Goal: Task Accomplishment & Management: Manage account settings

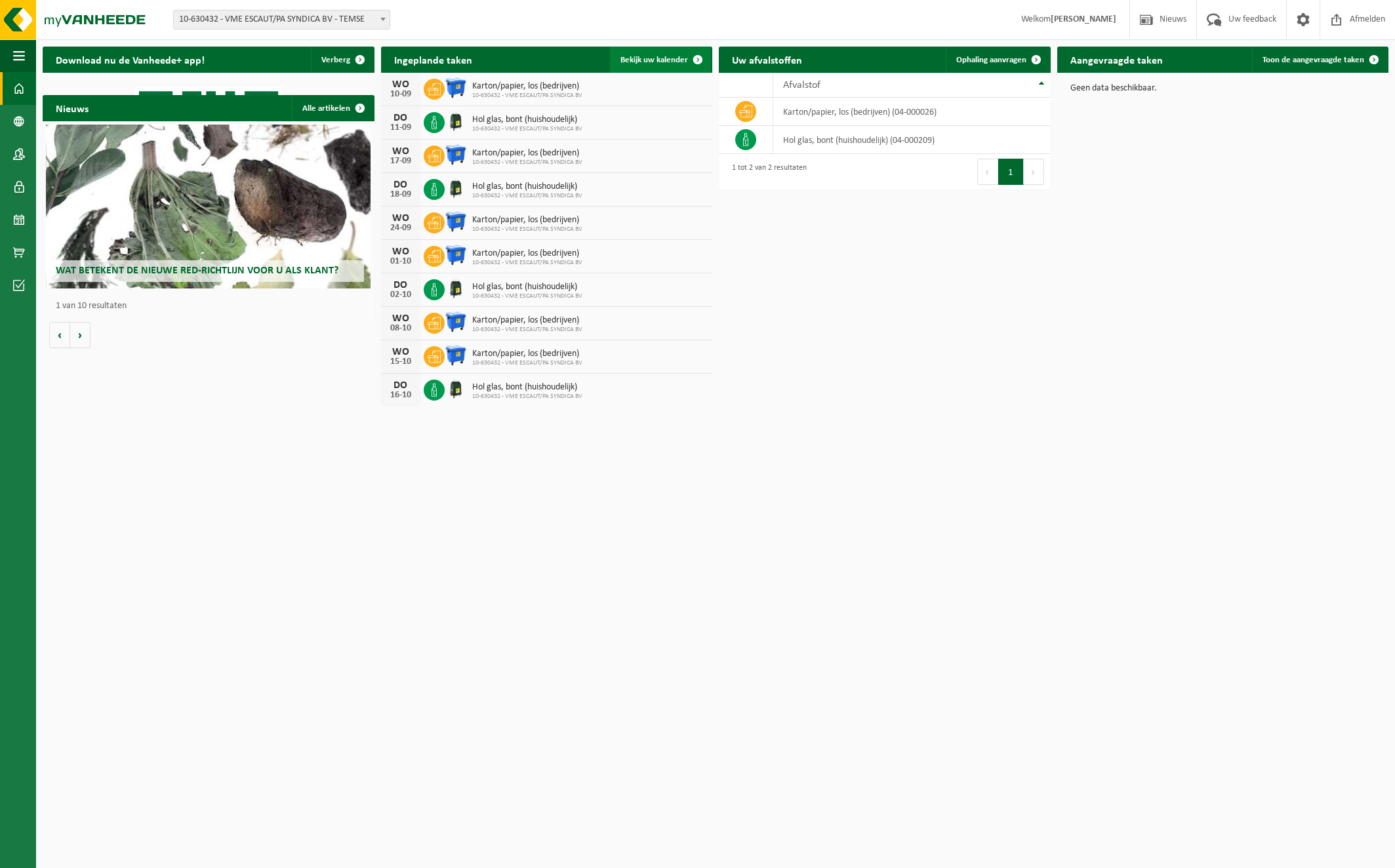
click at [700, 60] on span at bounding box center [698, 60] width 26 height 26
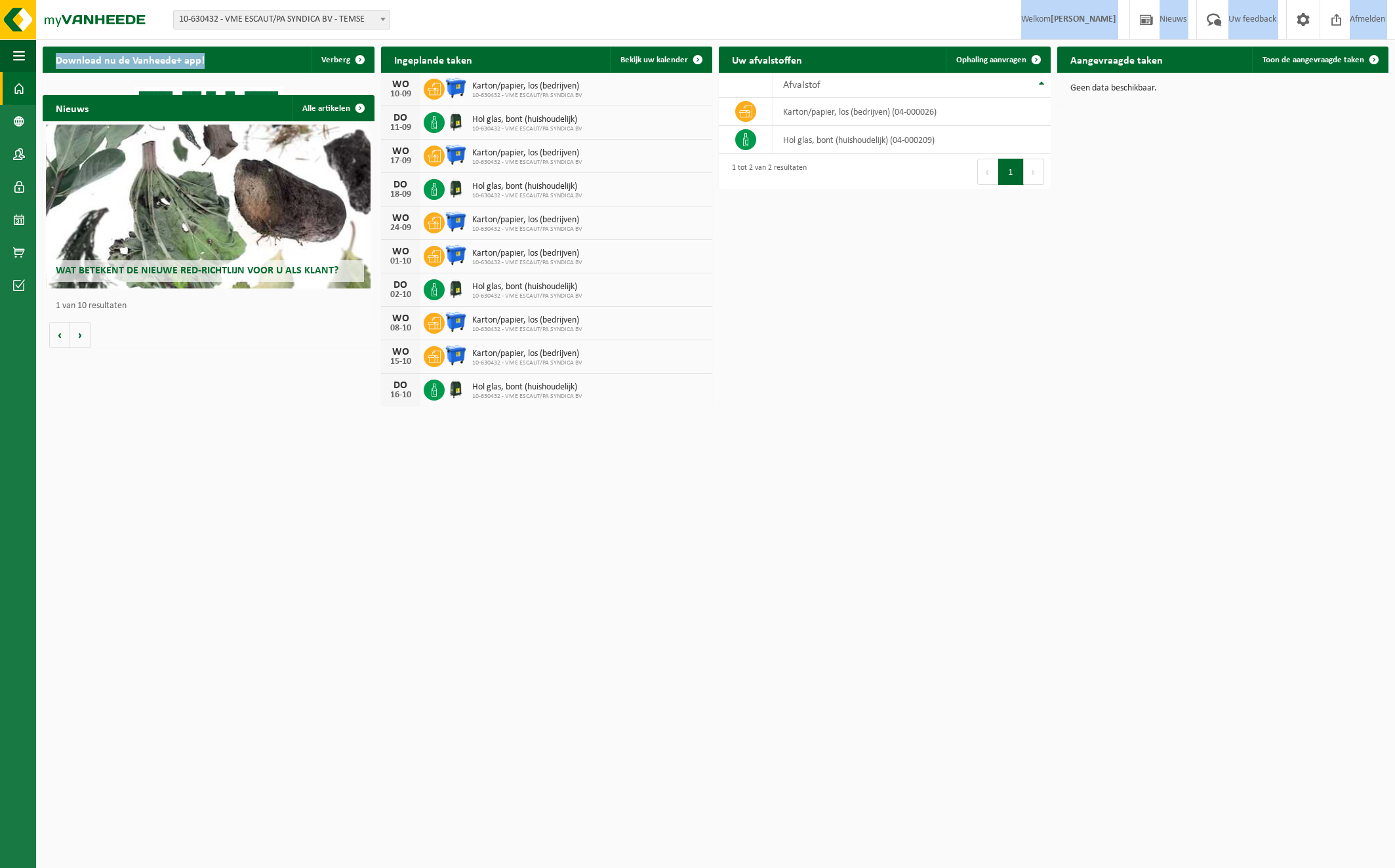
drag, startPoint x: 376, startPoint y: 36, endPoint x: 376, endPoint y: 54, distance: 18.0
click at [376, 54] on div "Vestiging: 10-630432 - VME ESCAUT/PA SYNDICA BV - TEMSE 10-630432 - VME ESCAUT/…" at bounding box center [698, 207] width 1395 height 413
click at [402, 556] on html "Vestiging: 10-630432 - VME ESCAUT/PA SYNDICA BV - TEMSE 10-630432 - VME ESCAUT/…" at bounding box center [698, 434] width 1395 height 868
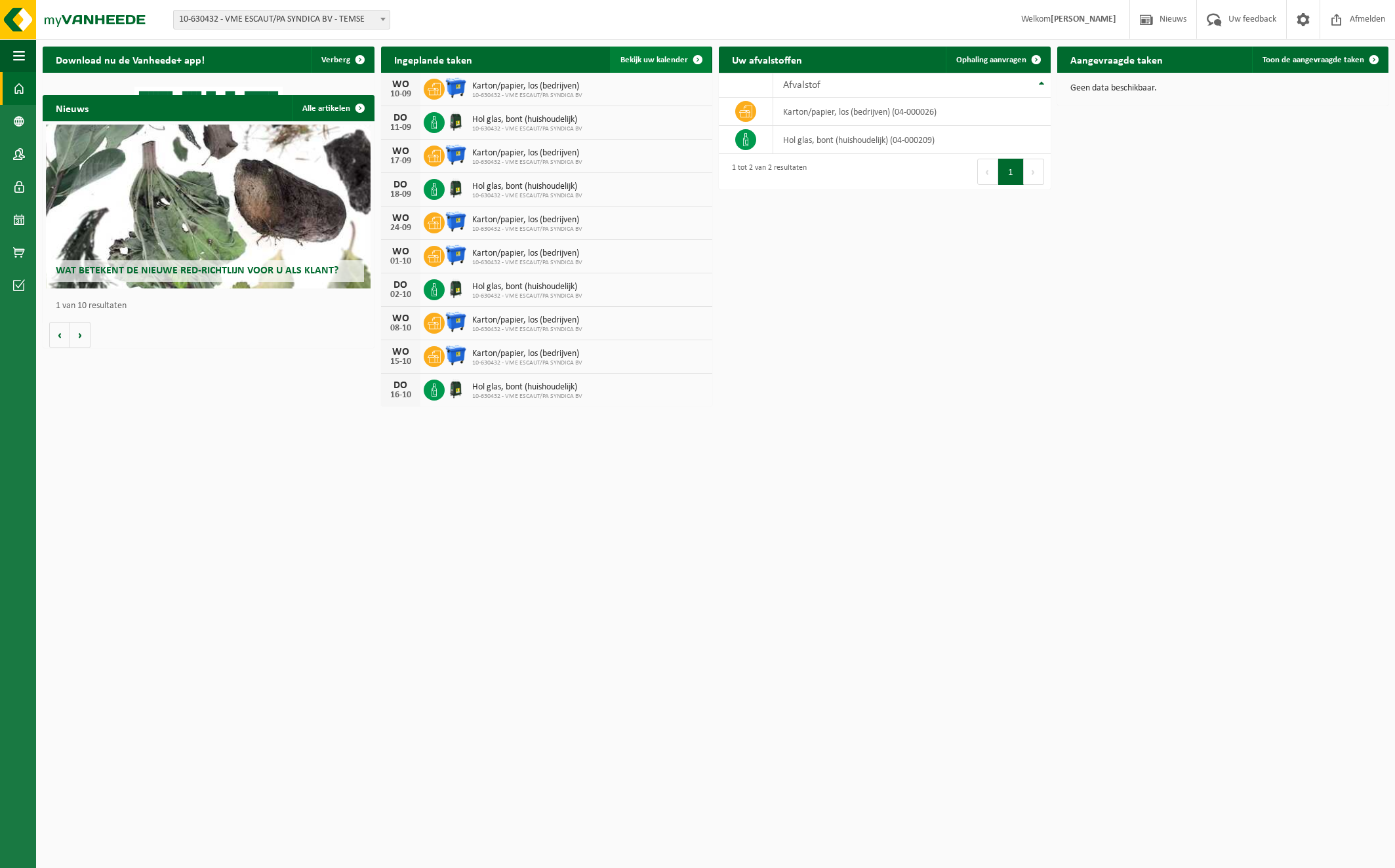
click at [696, 58] on span at bounding box center [698, 60] width 26 height 26
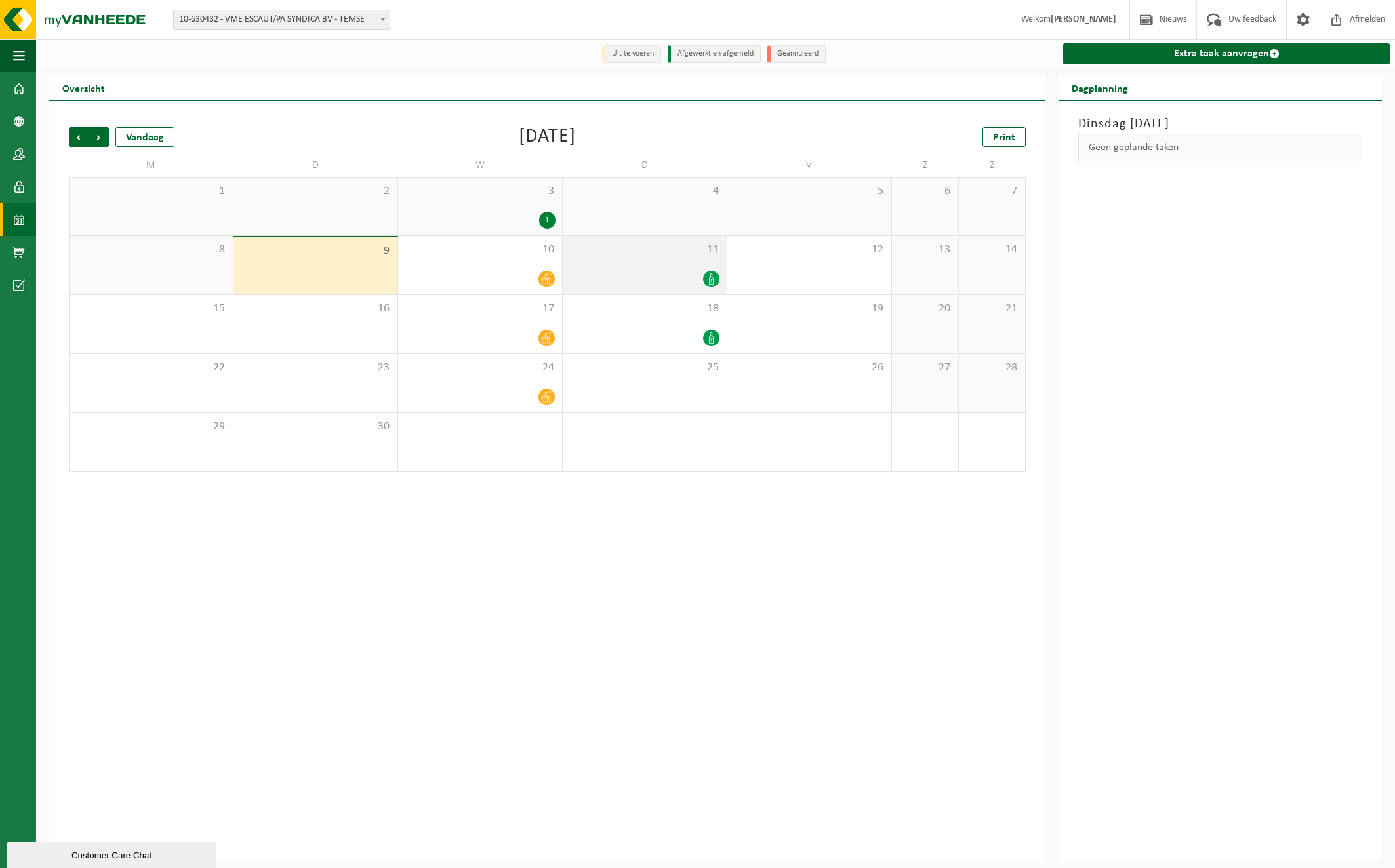
click at [707, 279] on icon at bounding box center [711, 279] width 11 height 11
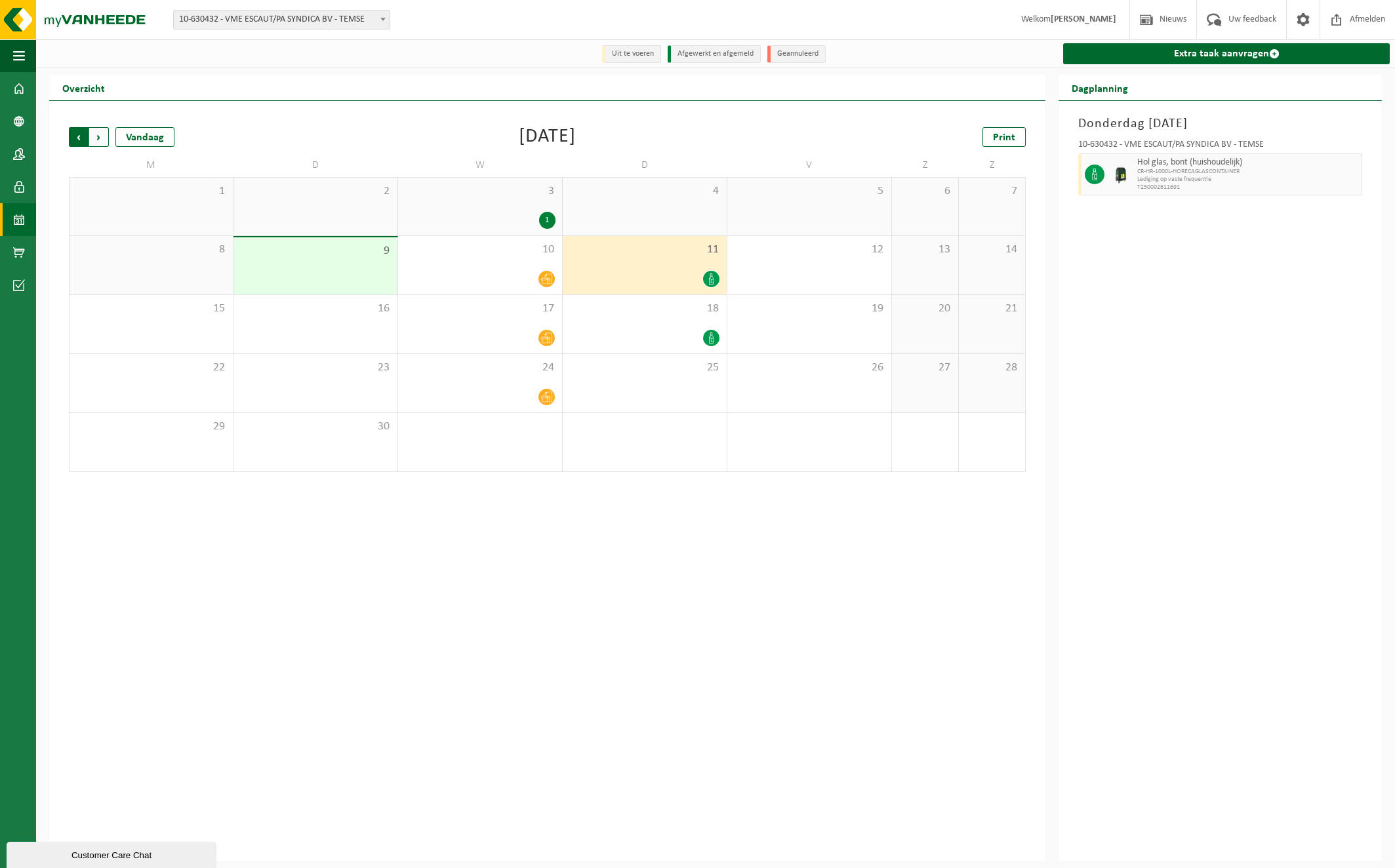
click at [102, 139] on span "Volgende" at bounding box center [99, 137] width 20 height 20
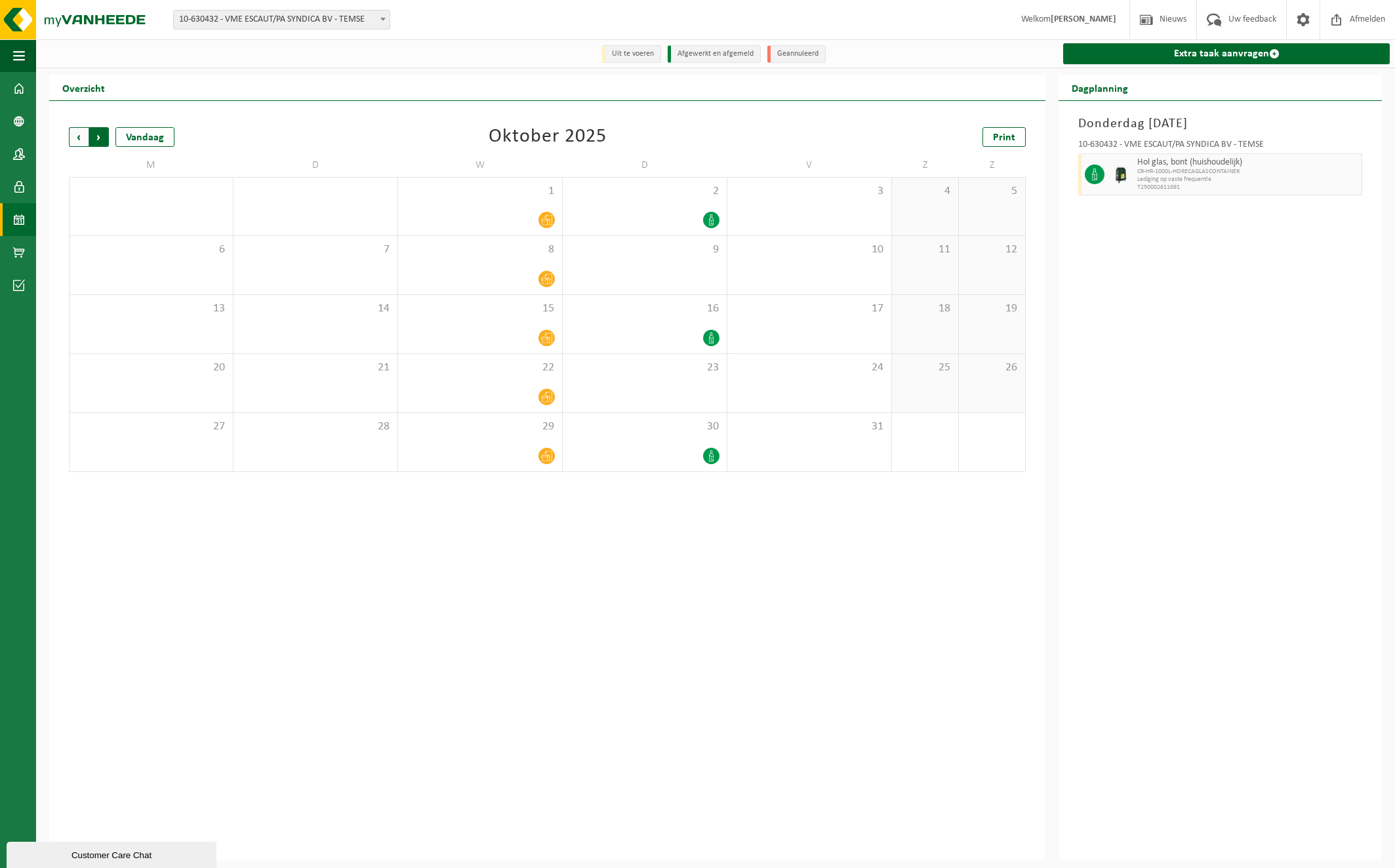
click at [83, 139] on span "Vorige" at bounding box center [78, 137] width 20 height 20
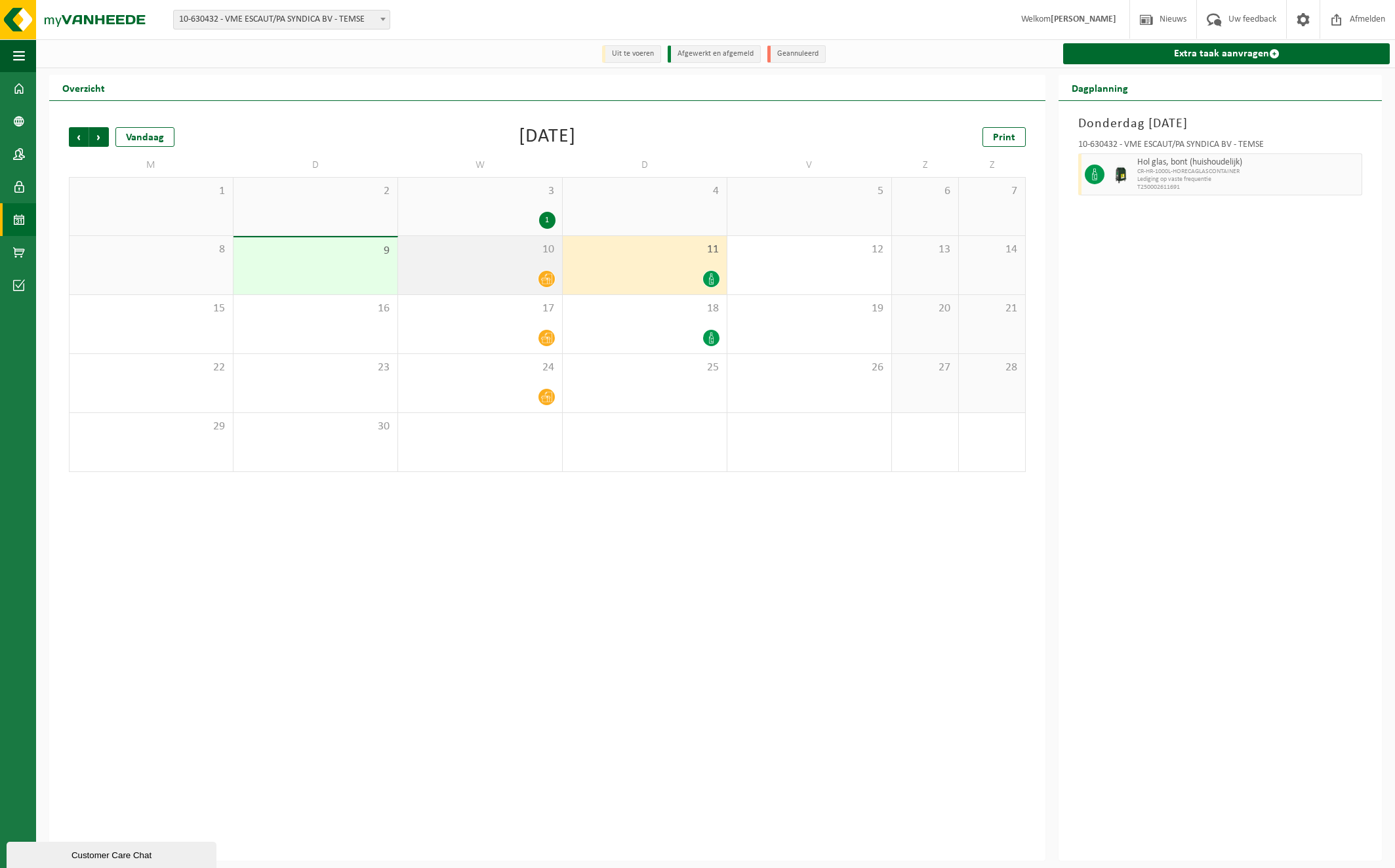
click at [549, 279] on icon at bounding box center [546, 279] width 11 height 11
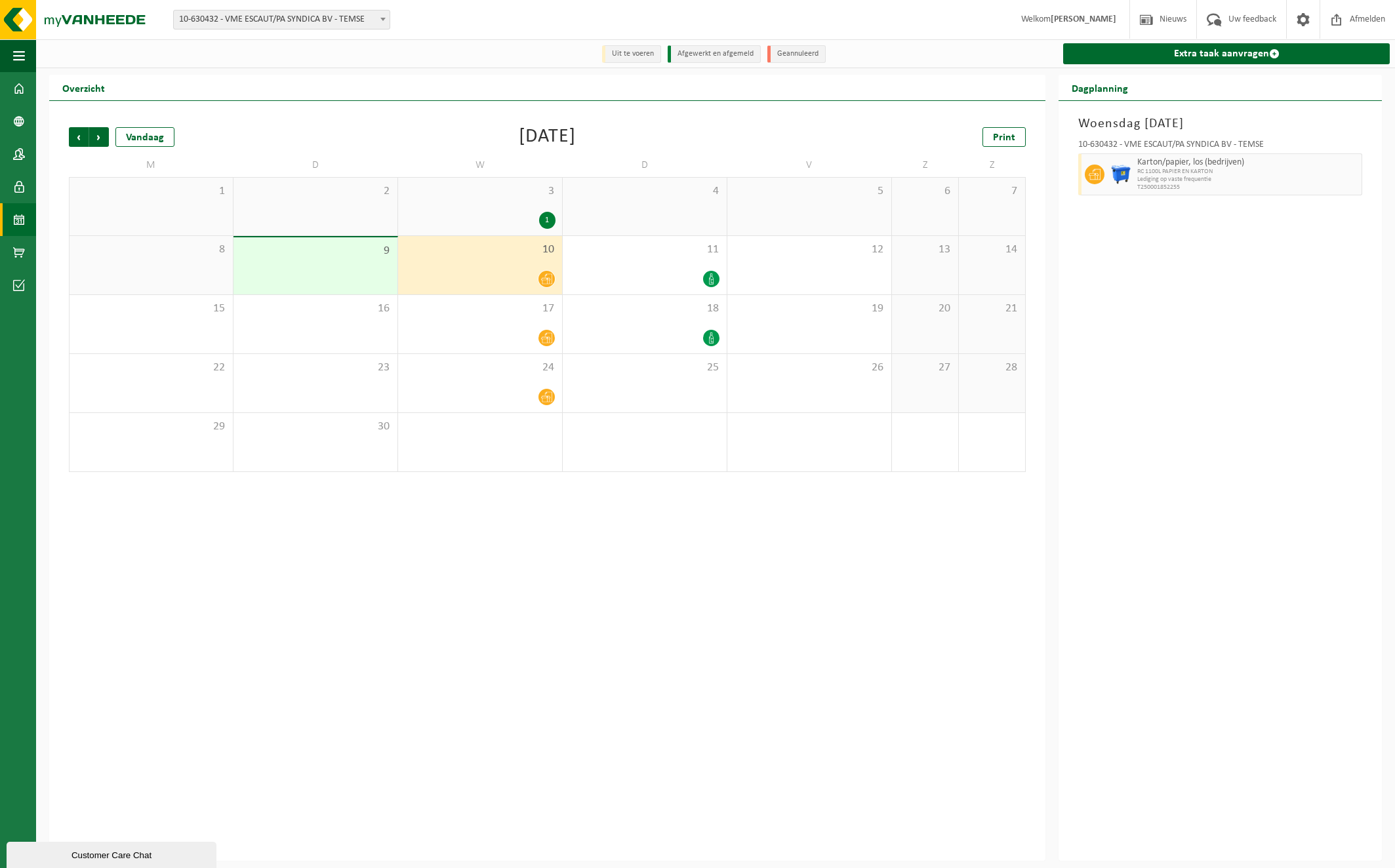
click at [621, 462] on div at bounding box center [645, 456] width 151 height 18
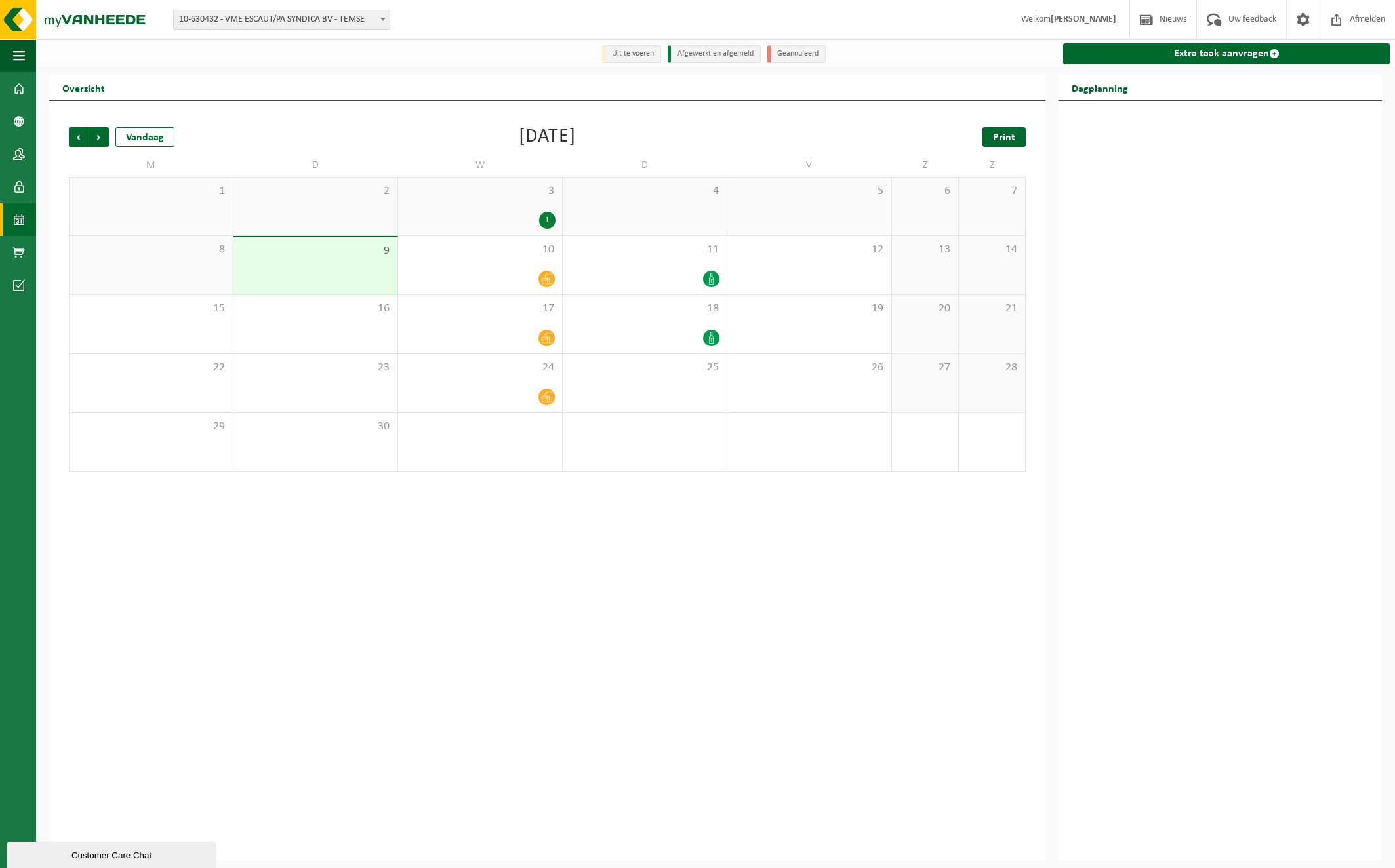
click at [996, 139] on span "Print" at bounding box center [1004, 137] width 22 height 10
